Goal: Task Accomplishment & Management: Complete application form

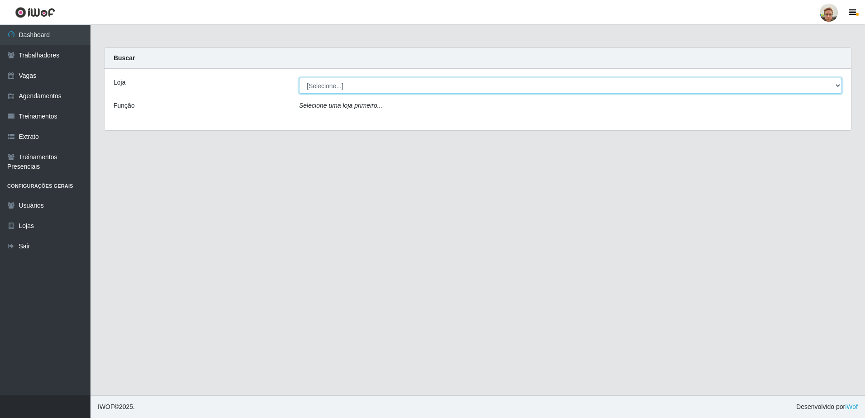
click at [382, 88] on select "[Selecione...] [GEOGRAPHIC_DATA][PERSON_NAME]" at bounding box center [570, 86] width 543 height 16
select select "168"
click at [299, 78] on select "[Selecione...] [GEOGRAPHIC_DATA][PERSON_NAME]" at bounding box center [570, 86] width 543 height 16
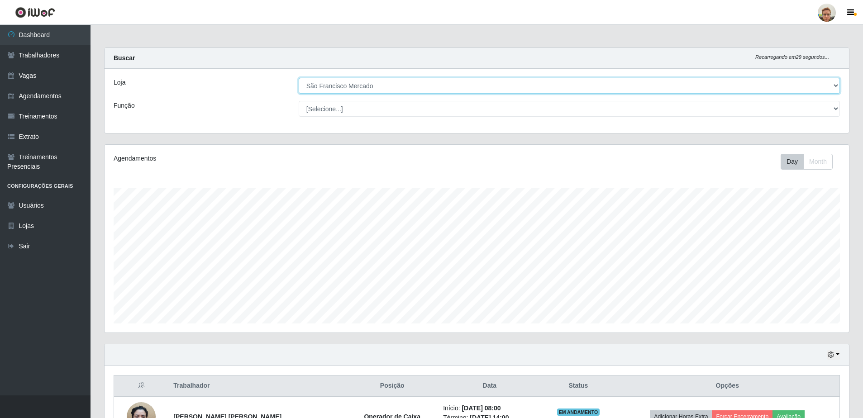
scroll to position [102, 0]
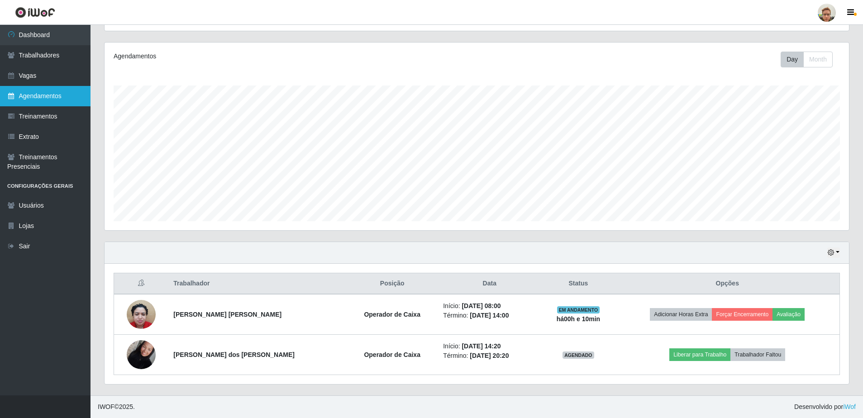
click at [52, 99] on link "Agendamentos" at bounding box center [45, 96] width 91 height 20
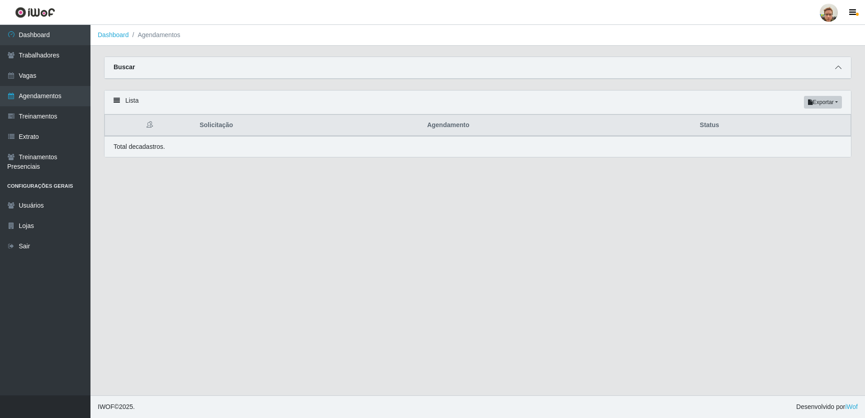
click at [836, 69] on icon at bounding box center [838, 67] width 6 height 6
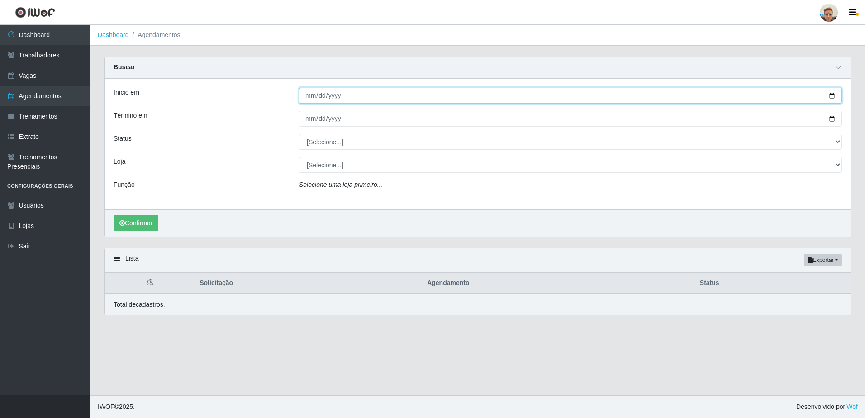
drag, startPoint x: 832, startPoint y: 100, endPoint x: 796, endPoint y: 100, distance: 36.2
click at [832, 100] on input "Início em" at bounding box center [570, 96] width 543 height 16
type input "[DATE]"
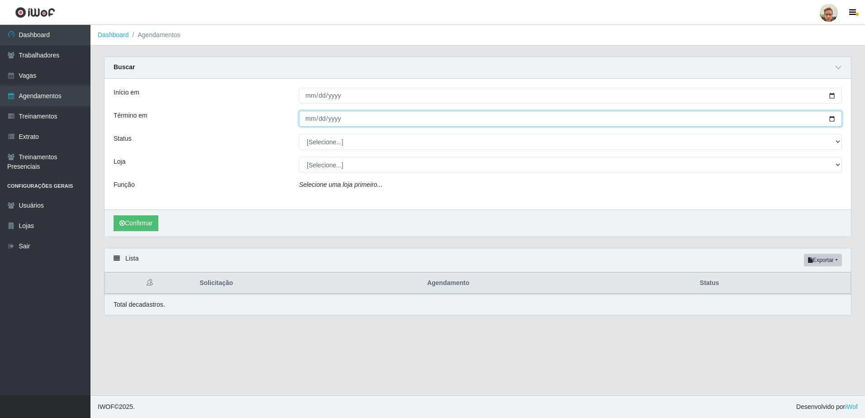
click at [833, 119] on input "Término em" at bounding box center [570, 119] width 543 height 16
type input "[DATE]"
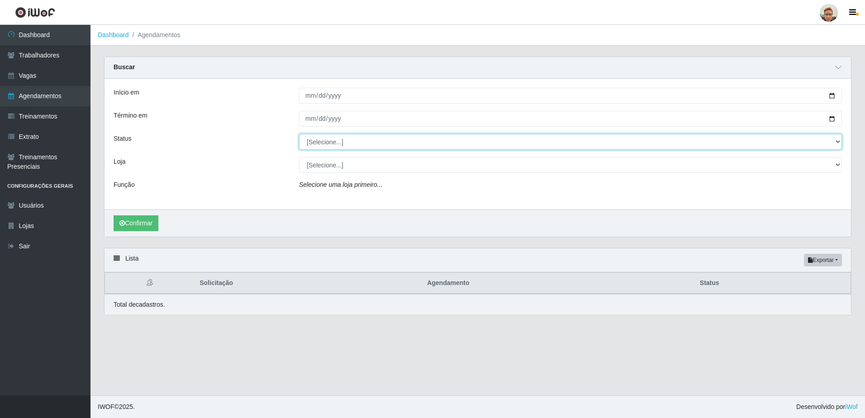
click at [338, 145] on select "[Selecione...] AGENDADO AGUARDANDO LIBERAR EM ANDAMENTO EM REVISÃO FINALIZADO C…" at bounding box center [570, 142] width 543 height 16
select select "EM ANDAMENTO"
click at [299, 134] on select "[Selecione...] AGENDADO AGUARDANDO LIBERAR EM ANDAMENTO EM REVISÃO FINALIZADO C…" at bounding box center [570, 142] width 543 height 16
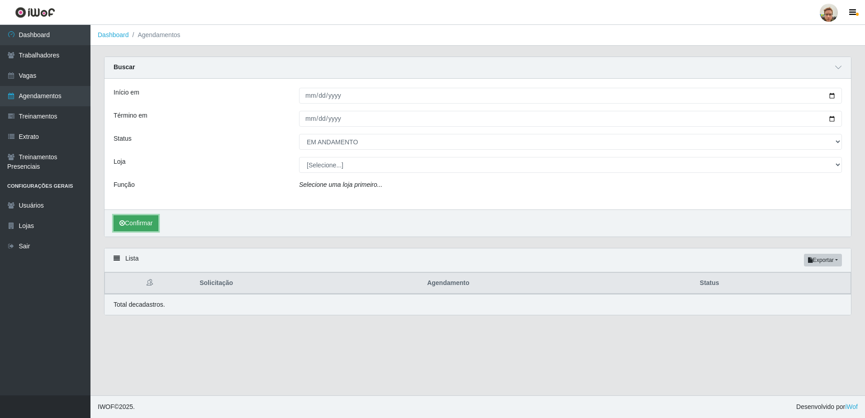
click at [151, 219] on button "Confirmar" at bounding box center [136, 223] width 45 height 16
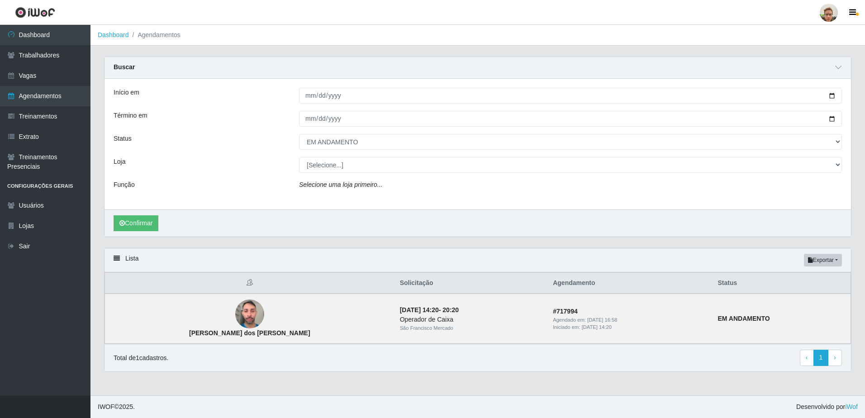
click at [174, 221] on div "Confirmar" at bounding box center [478, 223] width 747 height 27
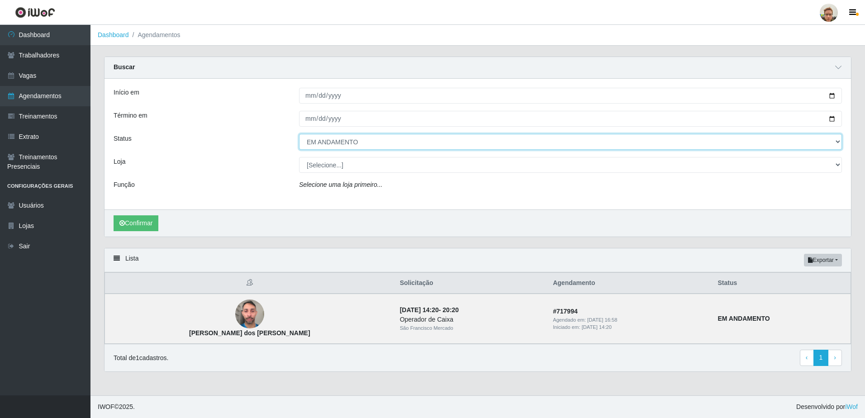
click at [344, 146] on select "[Selecione...] AGENDADO AGUARDANDO LIBERAR EM ANDAMENTO EM REVISÃO FINALIZADO C…" at bounding box center [570, 142] width 543 height 16
click at [299, 134] on select "[Selecione...] AGENDADO AGUARDANDO LIBERAR EM ANDAMENTO EM REVISÃO FINALIZADO C…" at bounding box center [570, 142] width 543 height 16
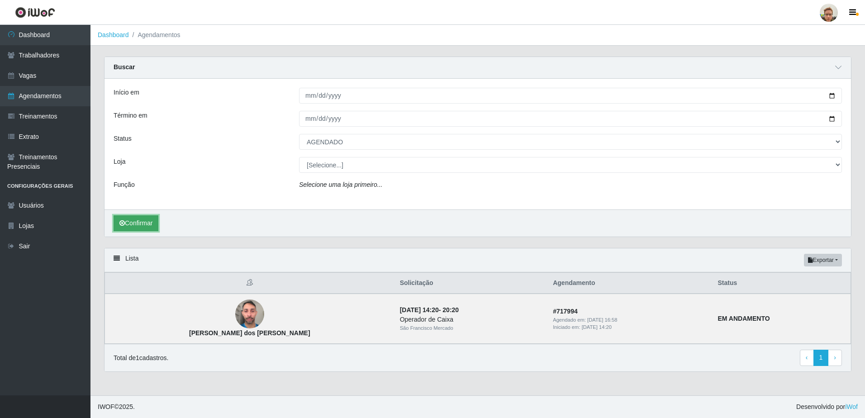
click at [152, 223] on button "Confirmar" at bounding box center [136, 223] width 45 height 16
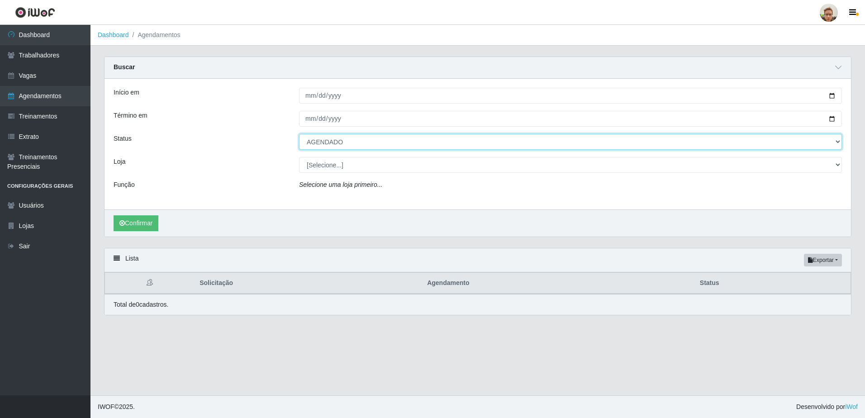
click at [347, 140] on select "[Selecione...] AGENDADO AGUARDANDO LIBERAR EM ANDAMENTO EM REVISÃO FINALIZADO C…" at bounding box center [570, 142] width 543 height 16
click at [299, 134] on select "[Selecione...] AGENDADO AGUARDANDO LIBERAR EM ANDAMENTO EM REVISÃO FINALIZADO C…" at bounding box center [570, 142] width 543 height 16
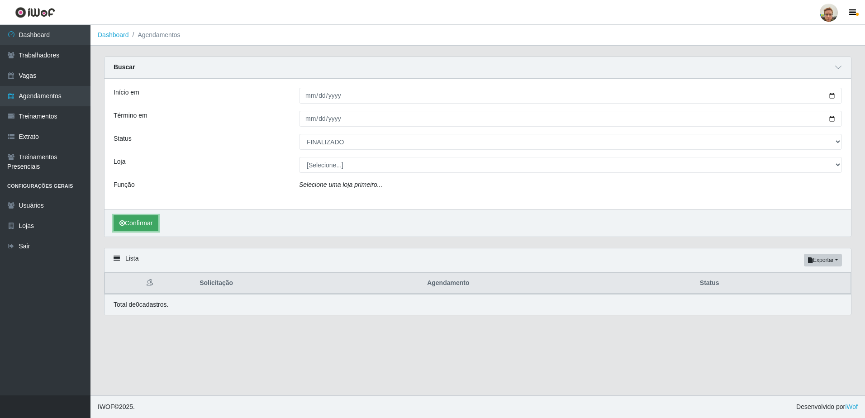
click at [146, 226] on button "Confirmar" at bounding box center [136, 223] width 45 height 16
click at [153, 221] on button "Confirmar" at bounding box center [136, 223] width 45 height 16
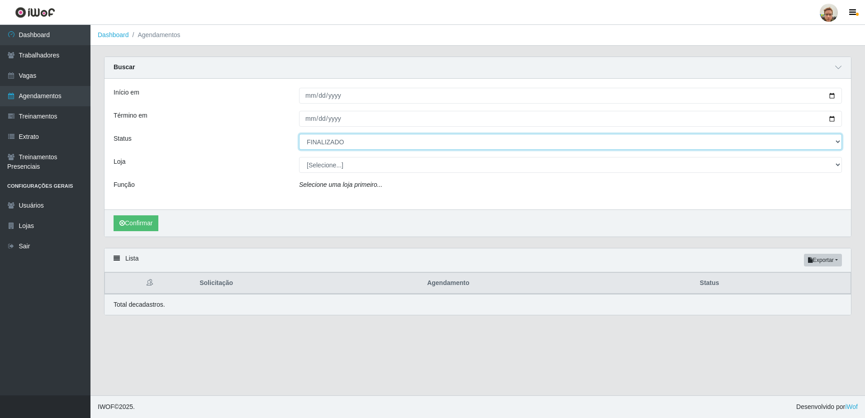
click at [315, 143] on select "[Selecione...] AGENDADO AGUARDANDO LIBERAR EM ANDAMENTO EM REVISÃO FINALIZADO C…" at bounding box center [570, 142] width 543 height 16
click at [299, 134] on select "[Selecione...] AGENDADO AGUARDANDO LIBERAR EM ANDAMENTO EM REVISÃO FINALIZADO C…" at bounding box center [570, 142] width 543 height 16
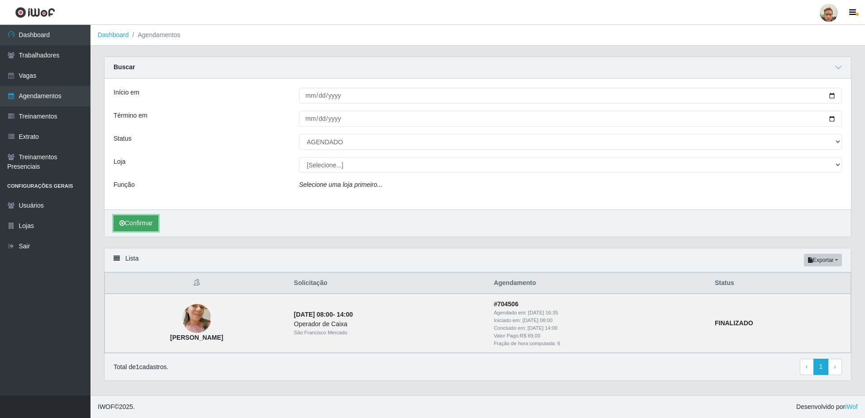
click at [126, 228] on button "Confirmar" at bounding box center [136, 223] width 45 height 16
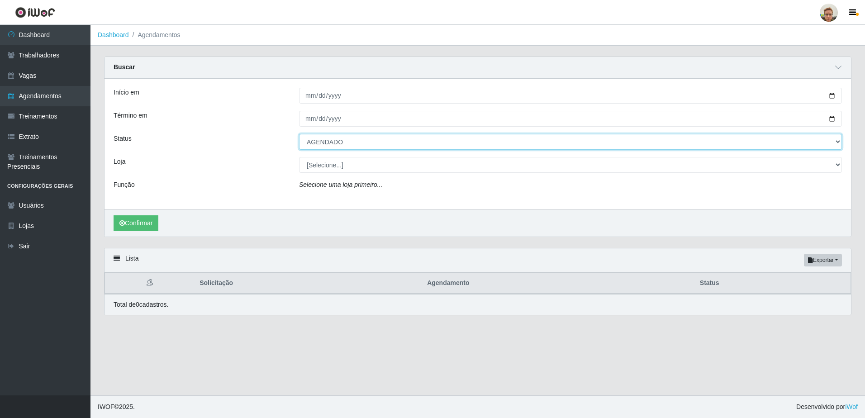
click at [316, 146] on select "[Selecione...] AGENDADO AGUARDANDO LIBERAR EM ANDAMENTO EM REVISÃO FINALIZADO C…" at bounding box center [570, 142] width 543 height 16
click at [299, 134] on select "[Selecione...] AGENDADO AGUARDANDO LIBERAR EM ANDAMENTO EM REVISÃO FINALIZADO C…" at bounding box center [570, 142] width 543 height 16
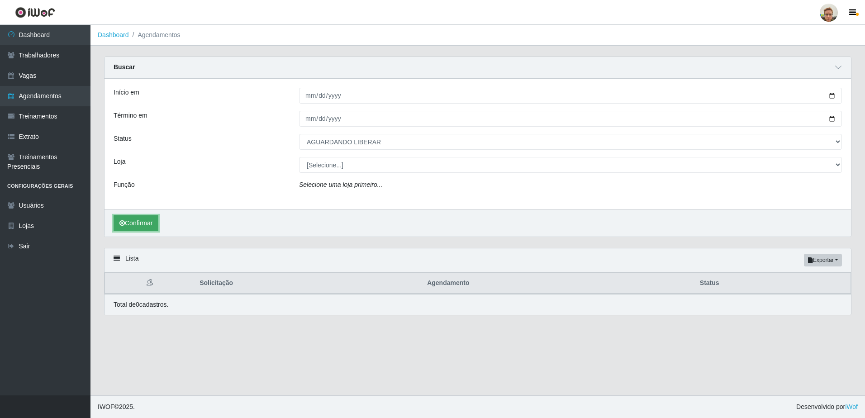
click at [135, 220] on button "Confirmar" at bounding box center [136, 223] width 45 height 16
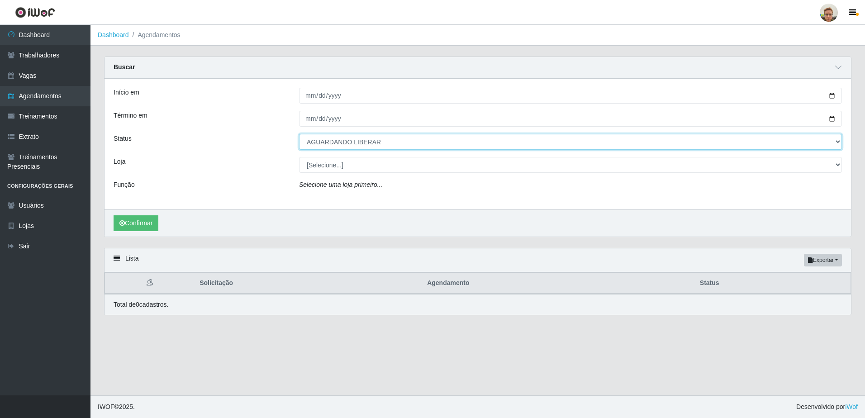
click at [340, 141] on select "[Selecione...] AGENDADO AGUARDANDO LIBERAR EM ANDAMENTO EM REVISÃO FINALIZADO C…" at bounding box center [570, 142] width 543 height 16
click at [299, 134] on select "[Selecione...] AGENDADO AGUARDANDO LIBERAR EM ANDAMENTO EM REVISÃO FINALIZADO C…" at bounding box center [570, 142] width 543 height 16
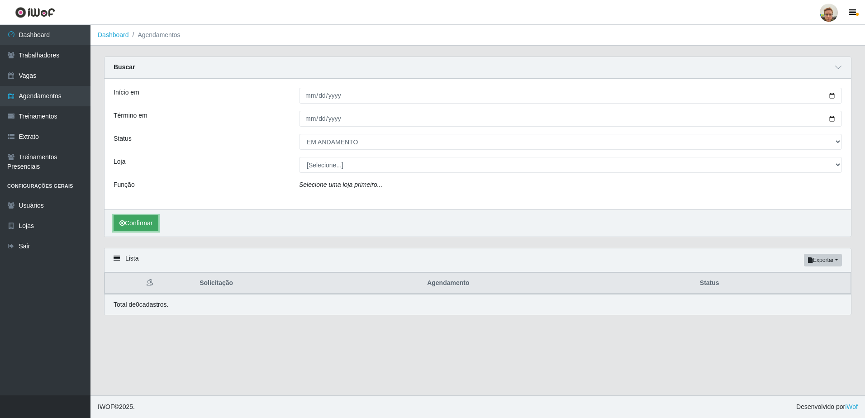
click at [156, 227] on button "Confirmar" at bounding box center [136, 223] width 45 height 16
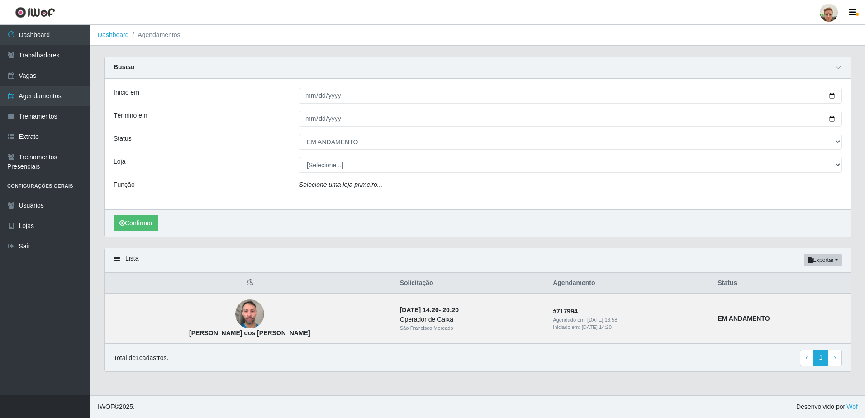
click at [260, 149] on div "Status" at bounding box center [200, 142] width 186 height 16
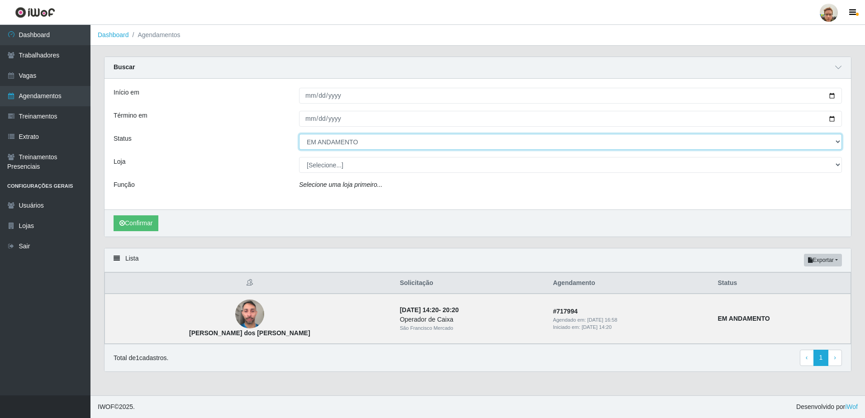
click at [312, 145] on select "[Selecione...] AGENDADO AGUARDANDO LIBERAR EM ANDAMENTO EM REVISÃO FINALIZADO C…" at bounding box center [570, 142] width 543 height 16
select select "EM REVISÃO"
click at [299, 134] on select "[Selecione...] AGENDADO AGUARDANDO LIBERAR EM ANDAMENTO EM REVISÃO FINALIZADO C…" at bounding box center [570, 142] width 543 height 16
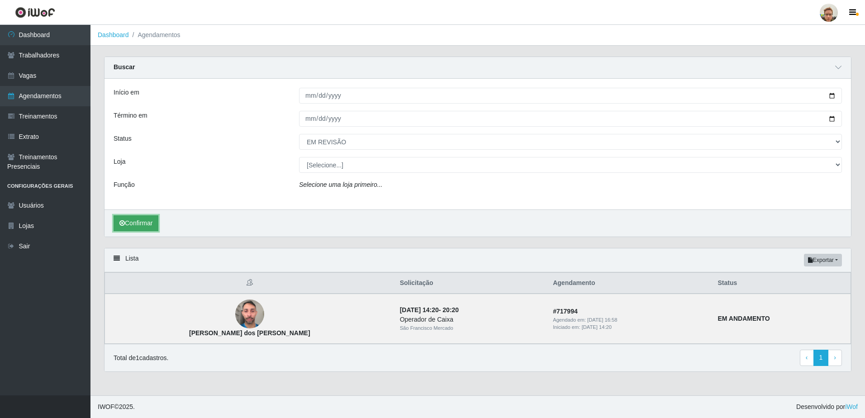
click at [148, 221] on button "Confirmar" at bounding box center [136, 223] width 45 height 16
